Goal: Information Seeking & Learning: Learn about a topic

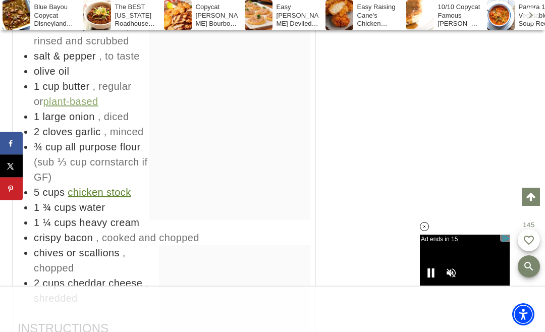
scroll to position [5510, 0]
